Goal: Task Accomplishment & Management: Complete application form

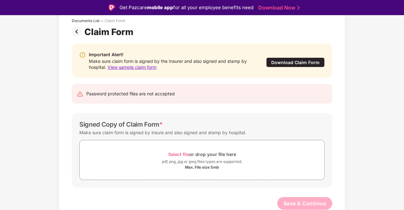
click at [79, 32] on img at bounding box center [78, 32] width 13 height 10
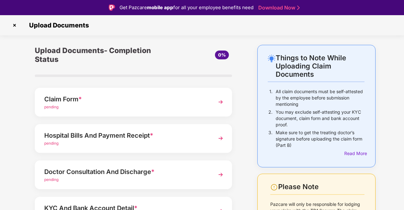
click at [129, 142] on div "pending" at bounding box center [125, 144] width 163 height 6
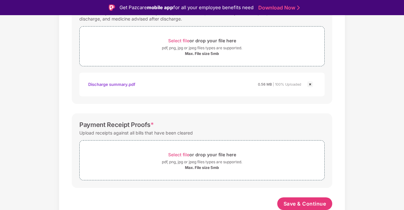
click at [24, 112] on div "Documents List > Hospital bills and Payment receipt Hospital bills and Payment …" at bounding box center [202, 19] width 404 height 414
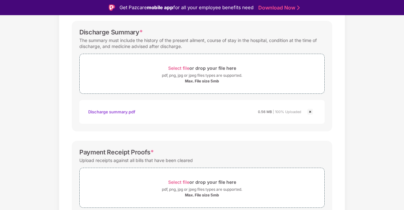
scroll to position [233, 0]
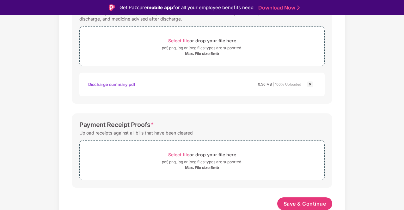
click at [33, 107] on div "Documents List > Hospital bills and Payment receipt Hospital bills and Payment …" at bounding box center [202, 19] width 404 height 414
click at [183, 156] on span "Select file" at bounding box center [178, 154] width 21 height 5
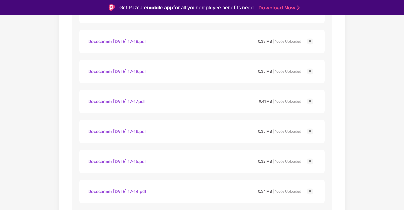
scroll to position [472, 0]
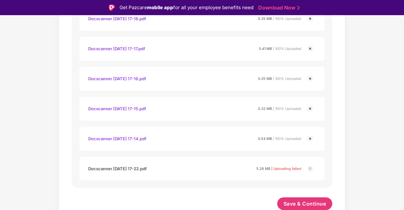
click at [186, 167] on div "Docscanner 18 aug 2025 17-22.pdf 5.26 MB | Uploading failed" at bounding box center [194, 168] width 213 height 11
click at [311, 169] on img at bounding box center [310, 169] width 8 height 8
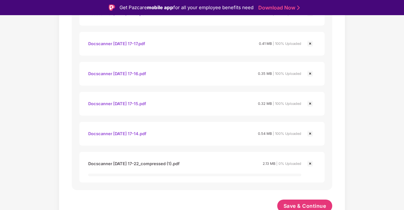
scroll to position [480, 0]
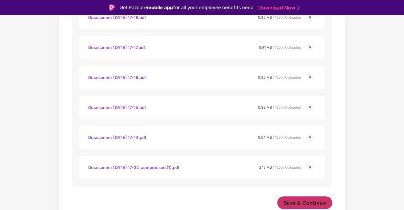
click at [318, 204] on span "Save & Continue" at bounding box center [304, 202] width 43 height 7
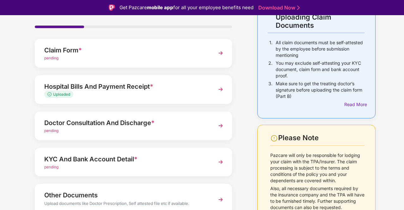
scroll to position [63, 0]
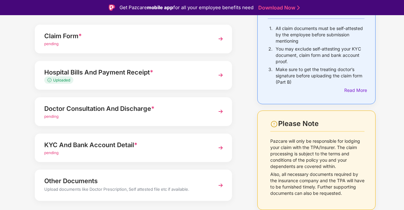
click at [201, 117] on div "pending" at bounding box center [125, 117] width 163 height 6
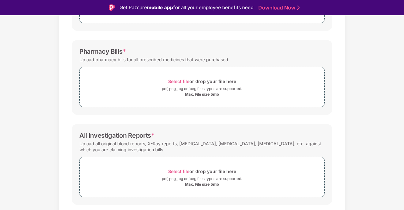
scroll to position [158, 0]
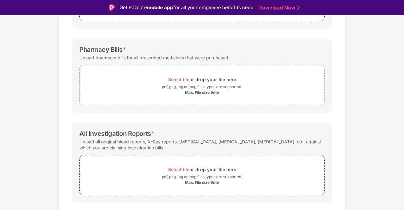
click at [195, 94] on div "Max. File size 5mb" at bounding box center [202, 92] width 34 height 5
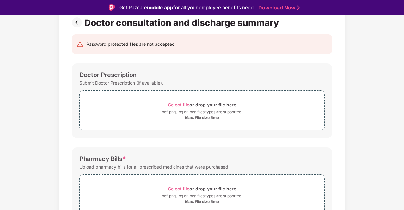
scroll to position [45, 0]
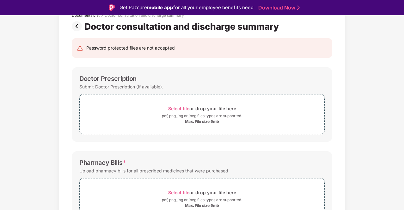
click at [10, 55] on div "Documents List > Doctor consultation and discharge summary Doctor consultation …" at bounding box center [202, 192] width 404 height 384
click at [198, 119] on div "Max. File size 5mb" at bounding box center [202, 121] width 34 height 5
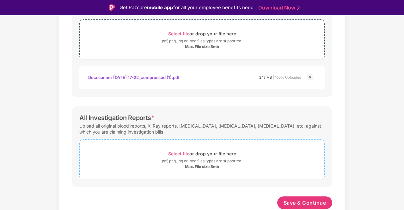
scroll to position [233, 0]
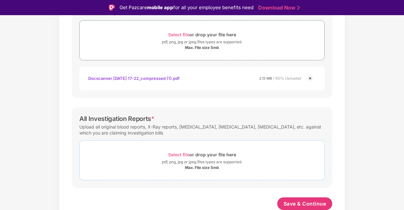
click at [184, 156] on span "Select file" at bounding box center [178, 154] width 21 height 5
click at [186, 154] on span "Select file" at bounding box center [178, 154] width 21 height 5
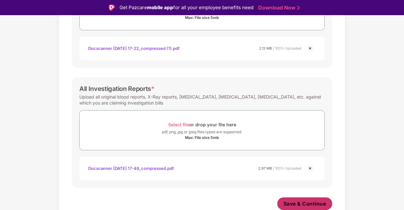
scroll to position [263, 0]
click at [302, 204] on span "Save & Continue" at bounding box center [304, 203] width 43 height 7
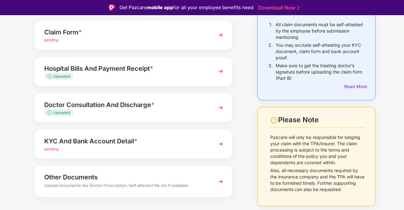
scroll to position [78, 0]
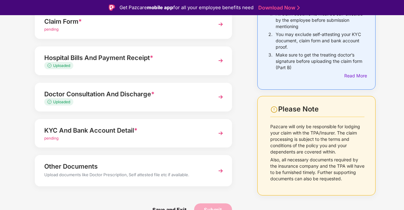
click at [146, 139] on div "pending" at bounding box center [125, 138] width 163 height 6
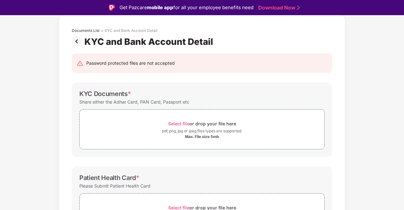
scroll to position [0, 0]
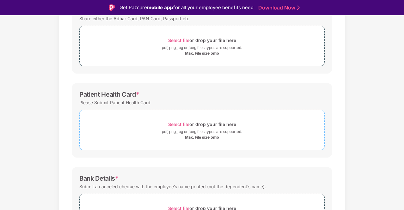
scroll to position [104, 0]
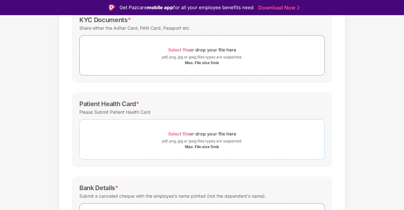
click at [180, 133] on span "Select file" at bounding box center [178, 133] width 21 height 5
click at [183, 134] on span "Select file" at bounding box center [178, 133] width 21 height 5
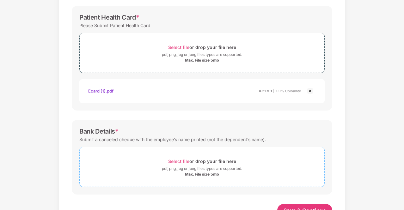
scroll to position [165, 0]
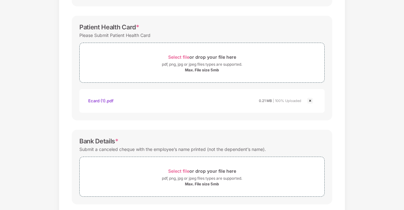
click at [33, 103] on div "Documents List > KYC and Bank Account Detail KYC and Bank Account Detail Passwo…" at bounding box center [202, 54] width 404 height 378
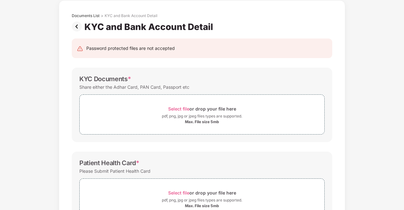
scroll to position [7, 0]
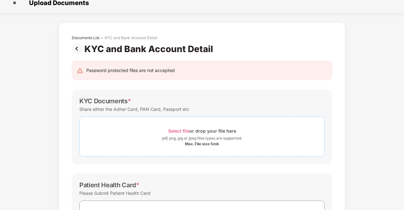
click at [180, 131] on span "Select file" at bounding box center [178, 130] width 21 height 5
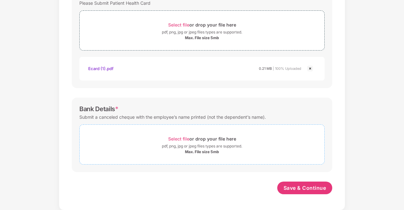
scroll to position [227, 0]
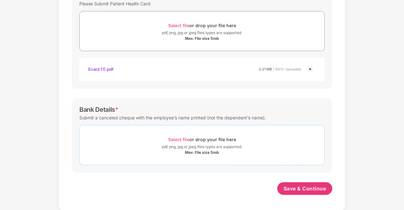
click at [182, 138] on span "Select file" at bounding box center [178, 139] width 21 height 5
click at [186, 142] on div "Select file or drop your file here" at bounding box center [202, 139] width 68 height 9
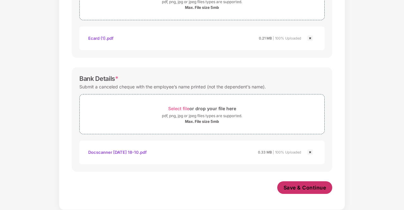
scroll to position [257, 0]
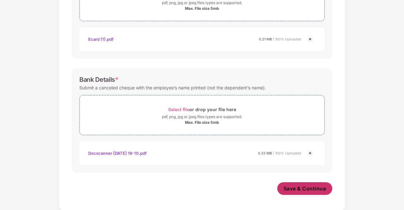
click at [302, 186] on span "Save & Continue" at bounding box center [304, 188] width 43 height 7
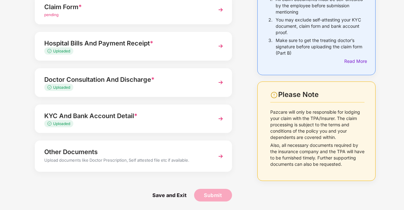
scroll to position [78, 0]
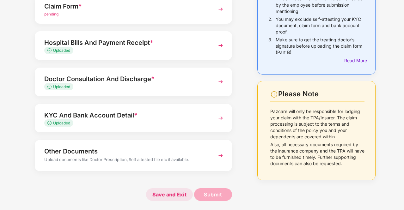
click at [168, 193] on span "Save and Exit" at bounding box center [169, 194] width 47 height 13
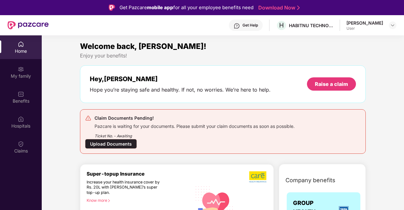
click at [127, 141] on div "Upload Documents" at bounding box center [111, 144] width 52 height 10
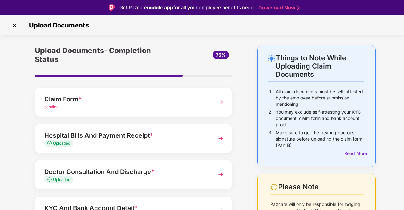
scroll to position [78, 0]
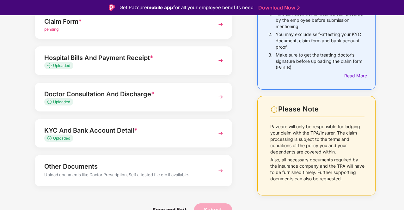
click at [181, 177] on div "Upload documents like Doctor Prescription, Self attested file etc if available." at bounding box center [125, 175] width 163 height 8
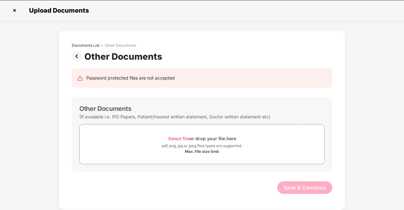
scroll to position [15, 0]
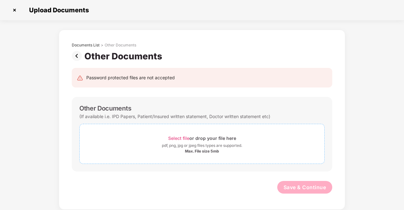
click at [181, 138] on span "Select file" at bounding box center [178, 137] width 21 height 5
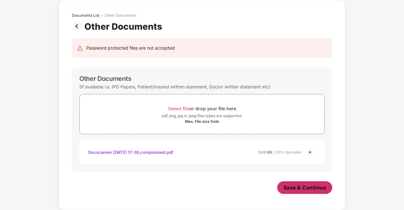
scroll to position [29, 0]
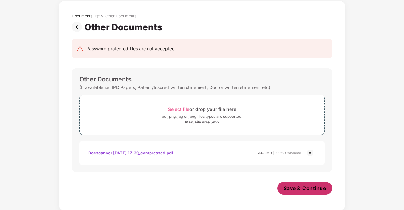
click at [307, 192] on button "Save & Continue" at bounding box center [304, 188] width 55 height 13
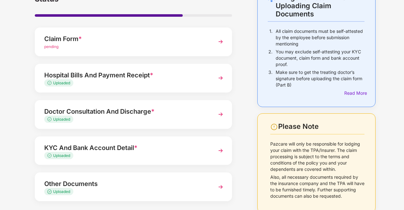
scroll to position [75, 0]
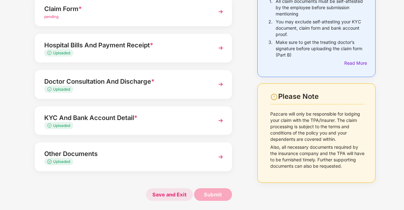
click at [160, 195] on span "Save and Exit" at bounding box center [169, 194] width 47 height 13
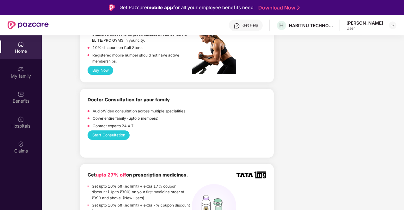
scroll to position [347, 0]
